Goal: Check status

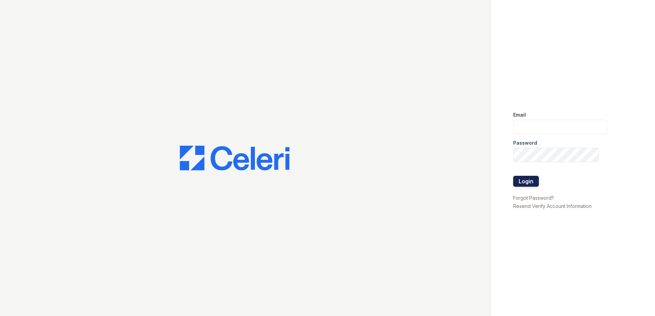
type input "renewwhitemarsh@trinity-pm.com"
drag, startPoint x: 527, startPoint y: 180, endPoint x: 449, endPoint y: 144, distance: 85.9
click at [527, 181] on button "Login" at bounding box center [526, 181] width 26 height 11
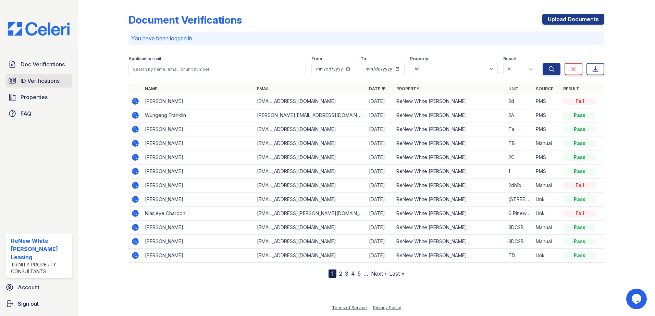
click at [43, 79] on span "ID Verifications" at bounding box center [40, 81] width 39 height 8
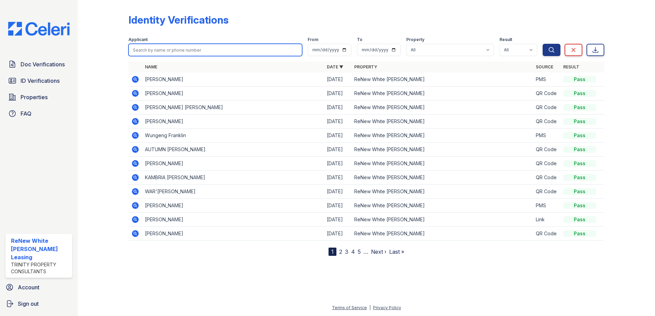
click at [163, 47] on input "search" at bounding box center [215, 50] width 174 height 12
type input "[PERSON_NAME]"
click at [542, 44] on button "Search" at bounding box center [551, 50] width 18 height 12
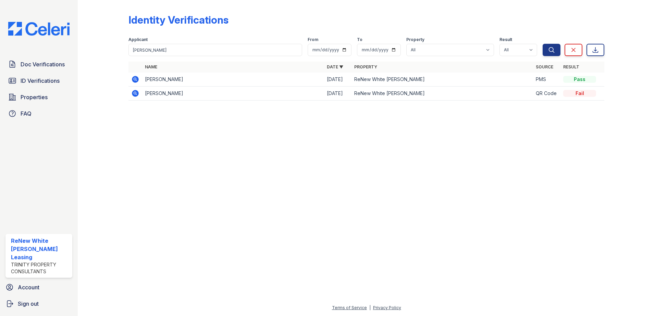
click at [135, 83] on icon at bounding box center [135, 79] width 7 height 7
